Goal: Check status: Check status

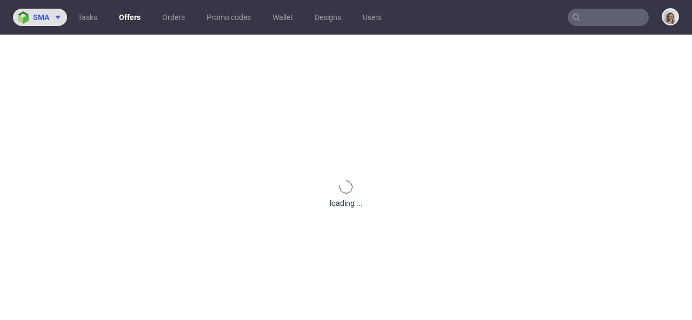
click at [42, 19] on span "sma" at bounding box center [41, 18] width 16 height 8
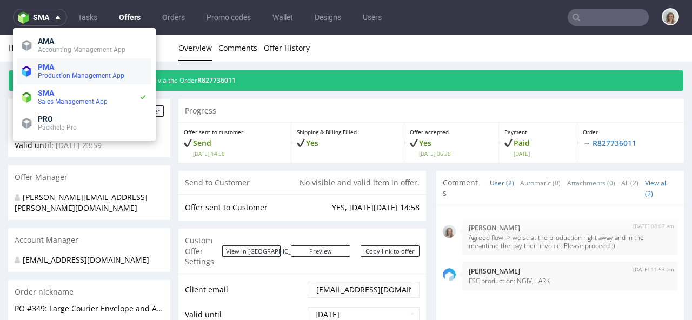
click at [46, 79] on span "Production Management App" at bounding box center [81, 76] width 86 height 8
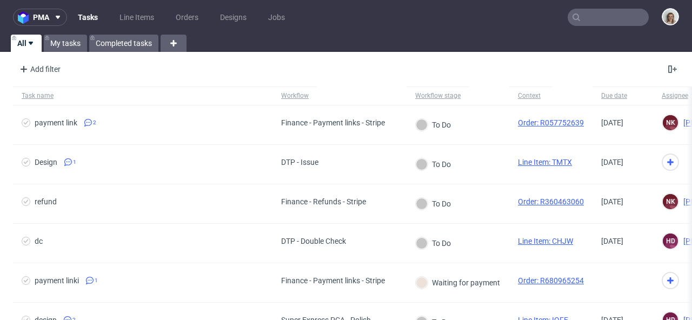
click at [591, 28] on nav "pma Tasks Line Items Orders Designs Jobs" at bounding box center [346, 17] width 692 height 35
click at [589, 17] on input "text" at bounding box center [607, 17] width 81 height 17
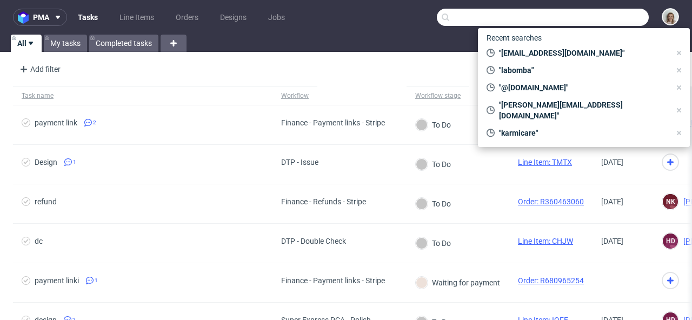
paste input "R129969709"
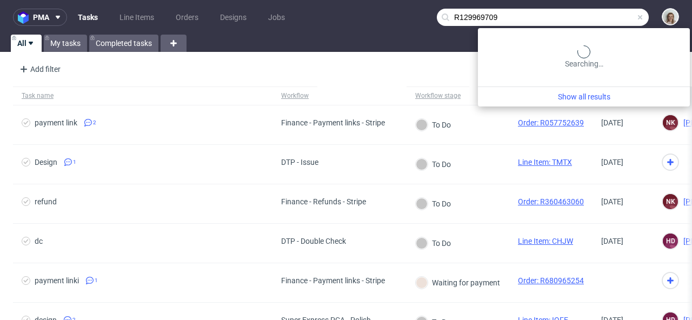
type input "R129969709"
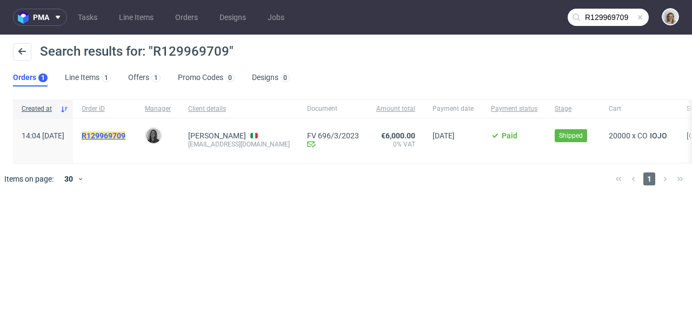
click at [125, 135] on mark "R129969709" at bounding box center [104, 135] width 44 height 9
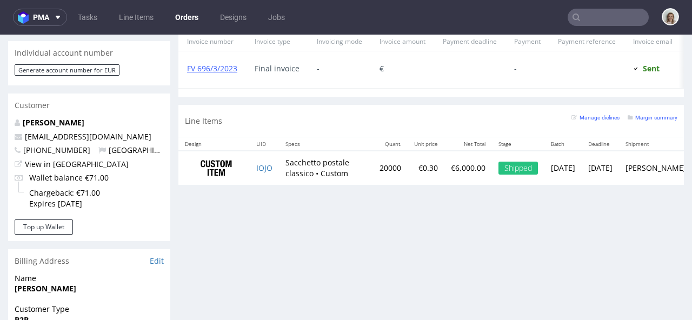
scroll to position [515, 0]
click at [276, 174] on td "IOJO" at bounding box center [264, 167] width 29 height 34
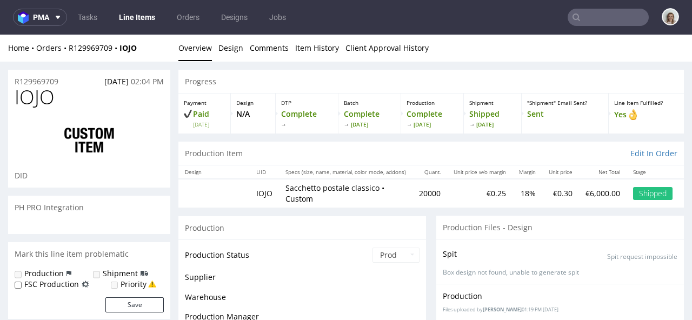
scroll to position [247, 0]
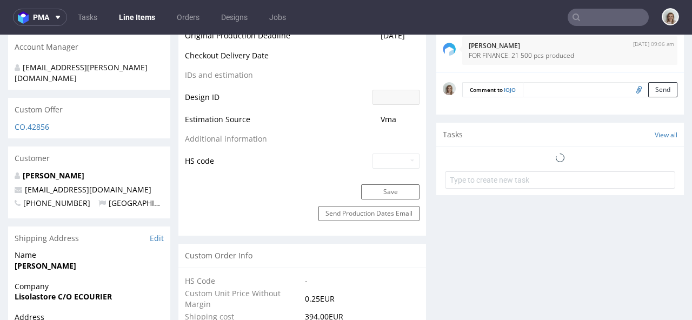
select select "in_progress"
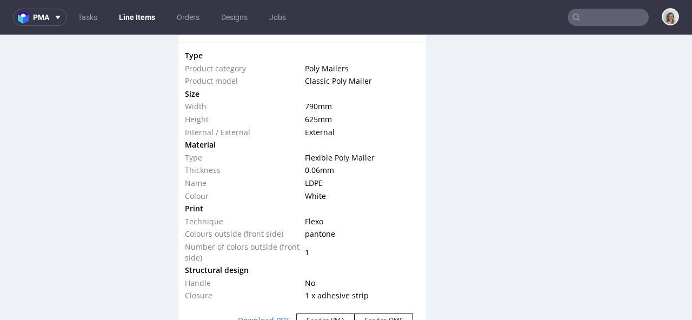
scroll to position [1102, 0]
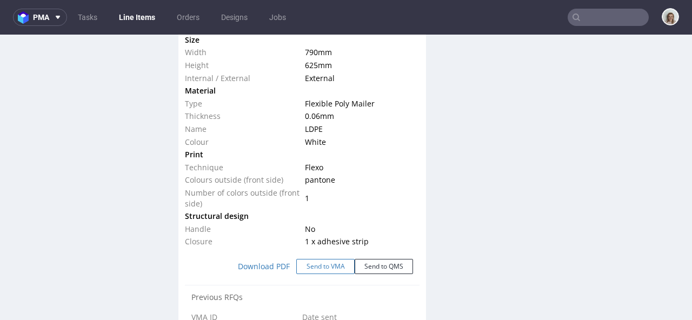
click at [322, 263] on button "Send to VMA" at bounding box center [325, 266] width 58 height 15
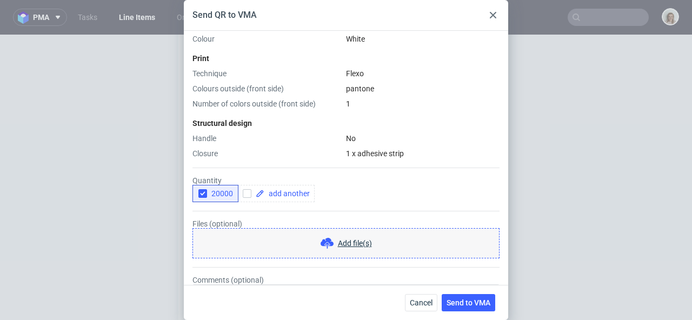
scroll to position [360, 0]
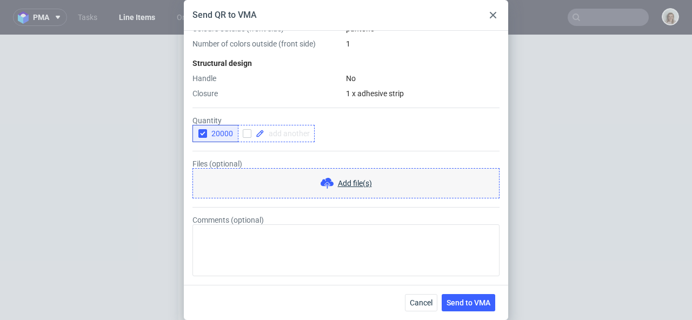
click at [288, 133] on span at bounding box center [286, 134] width 45 height 8
checkbox input "true"
click at [204, 132] on use "button" at bounding box center [202, 134] width 5 height 4
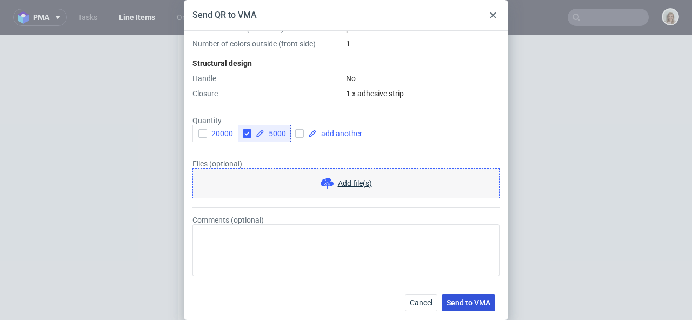
click at [481, 303] on span "Send to VMA" at bounding box center [468, 303] width 44 height 8
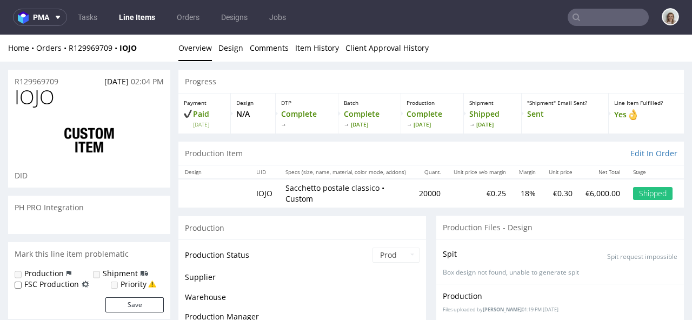
scroll to position [247, 0]
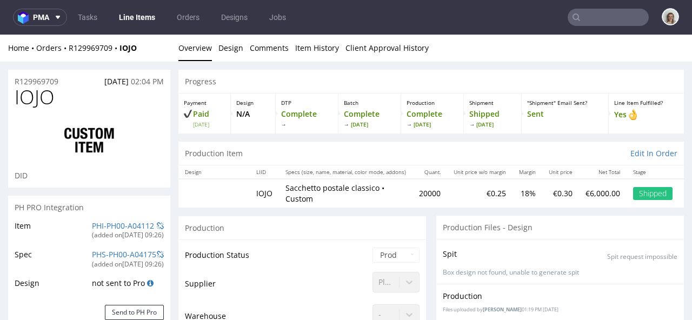
select select "in_progress"
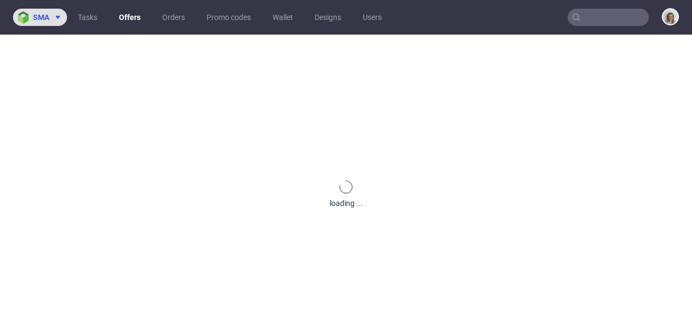
click at [49, 15] on span "sma" at bounding box center [41, 18] width 16 height 8
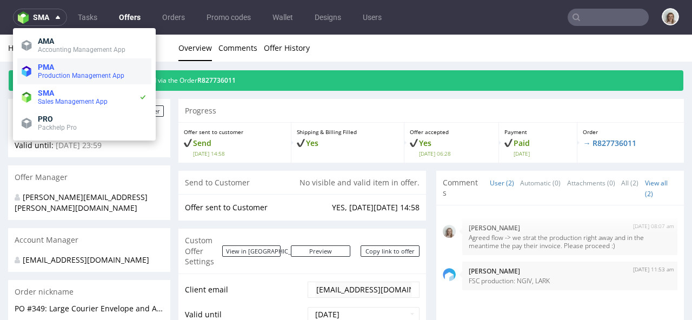
click at [60, 68] on span "PMA" at bounding box center [92, 67] width 109 height 9
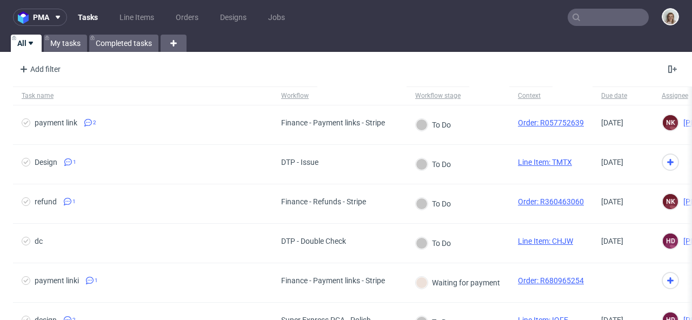
click at [599, 16] on input "text" at bounding box center [607, 17] width 81 height 17
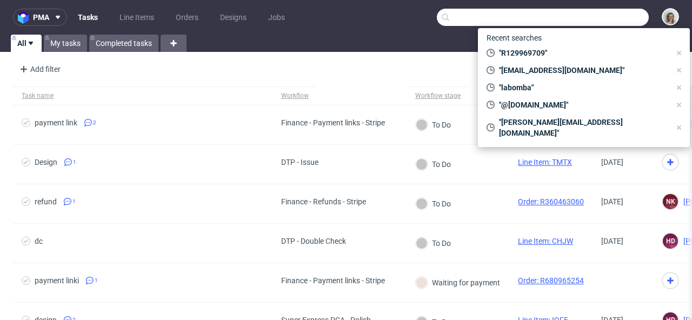
paste input "R430729912"
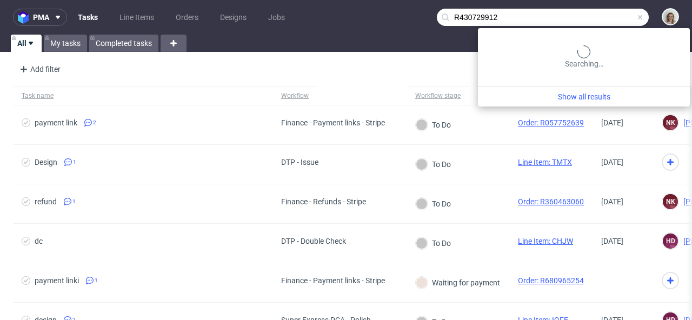
type input "R430729912"
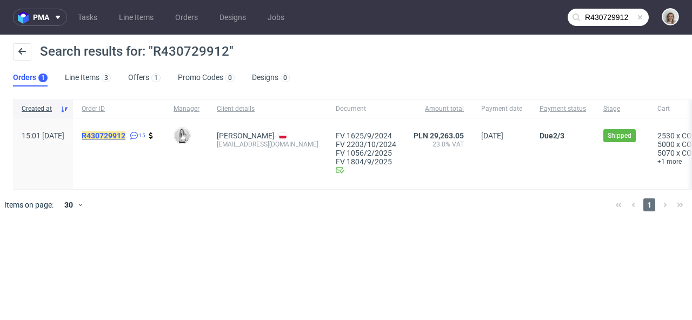
click at [125, 134] on mark "R430729912" at bounding box center [104, 135] width 44 height 9
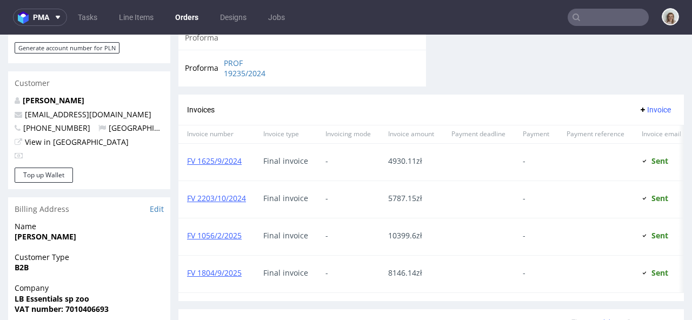
scroll to position [598, 0]
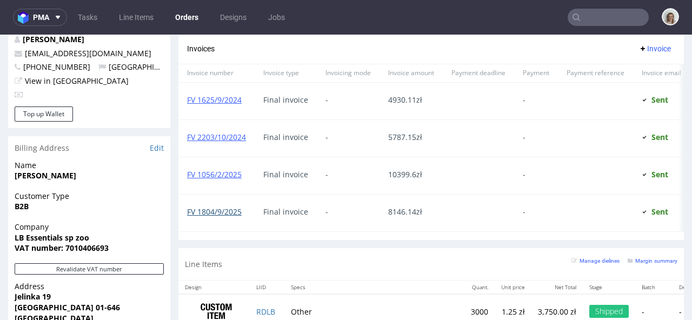
click at [212, 210] on link "FV 1804/9/2025" at bounding box center [214, 211] width 55 height 10
